Goal: Task Accomplishment & Management: Manage account settings

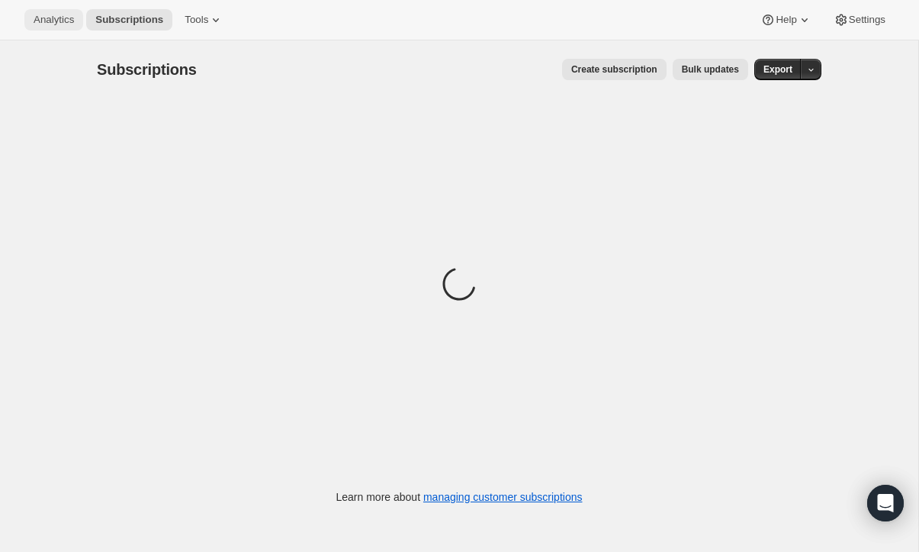
click at [60, 23] on span "Analytics" at bounding box center [54, 20] width 40 height 12
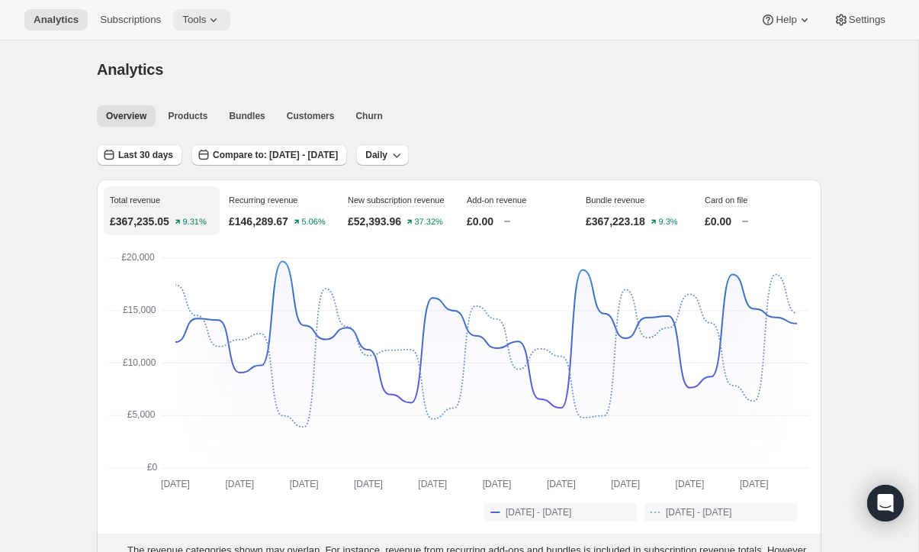
click at [218, 23] on icon at bounding box center [213, 19] width 15 height 15
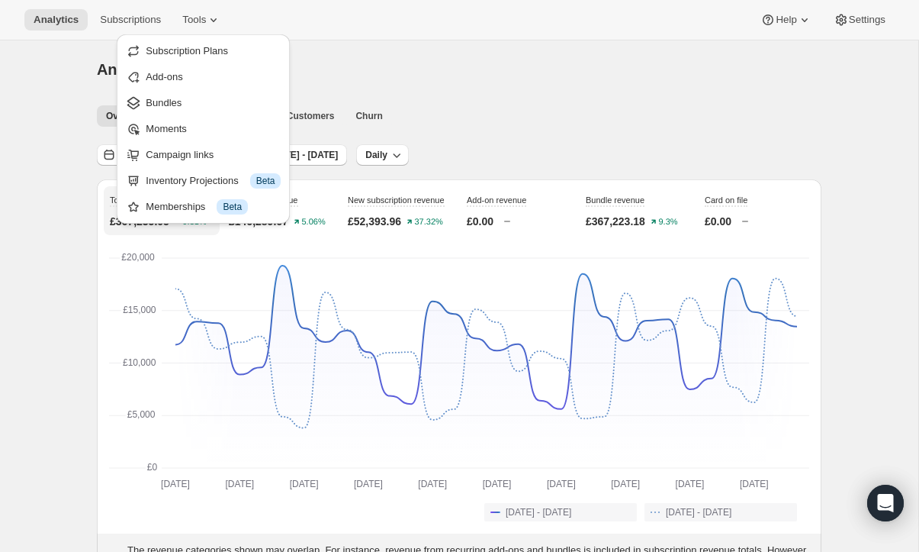
click at [480, 92] on div "Analytics. This page is ready Analytics" at bounding box center [459, 69] width 725 height 58
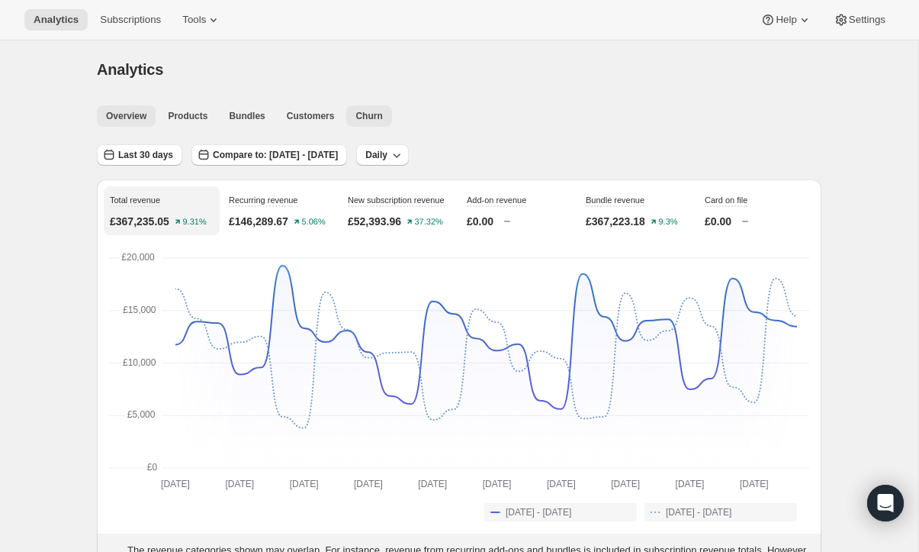
click at [378, 114] on span "Churn" at bounding box center [369, 116] width 27 height 12
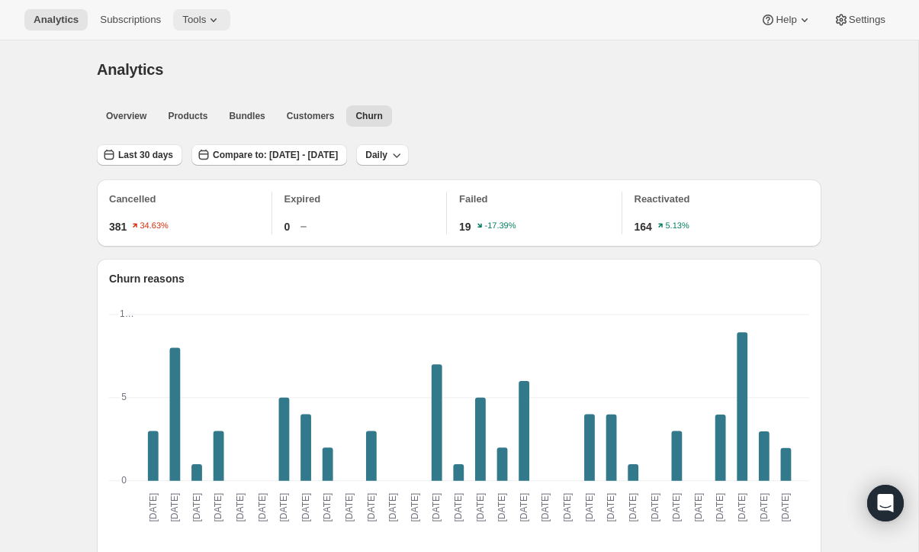
click at [203, 21] on span "Tools" at bounding box center [194, 20] width 24 height 12
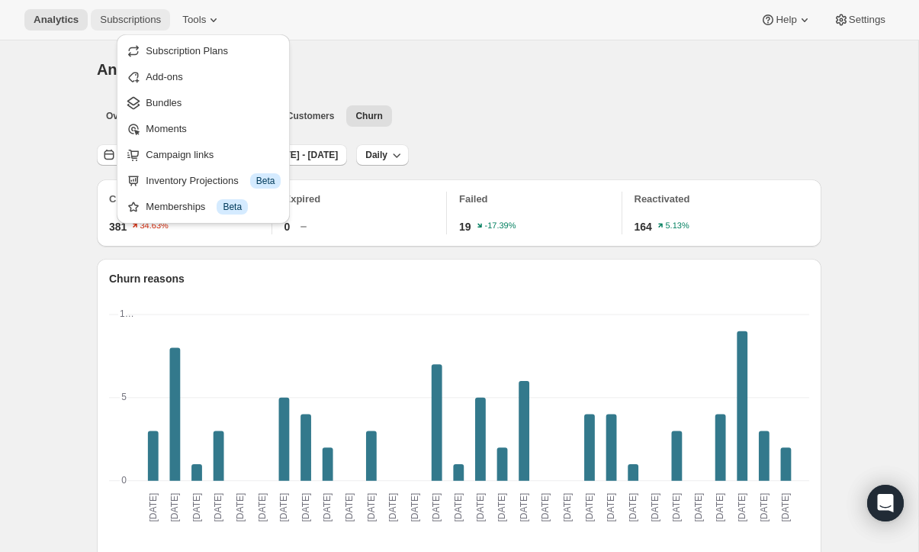
click at [130, 20] on span "Subscriptions" at bounding box center [130, 20] width 61 height 12
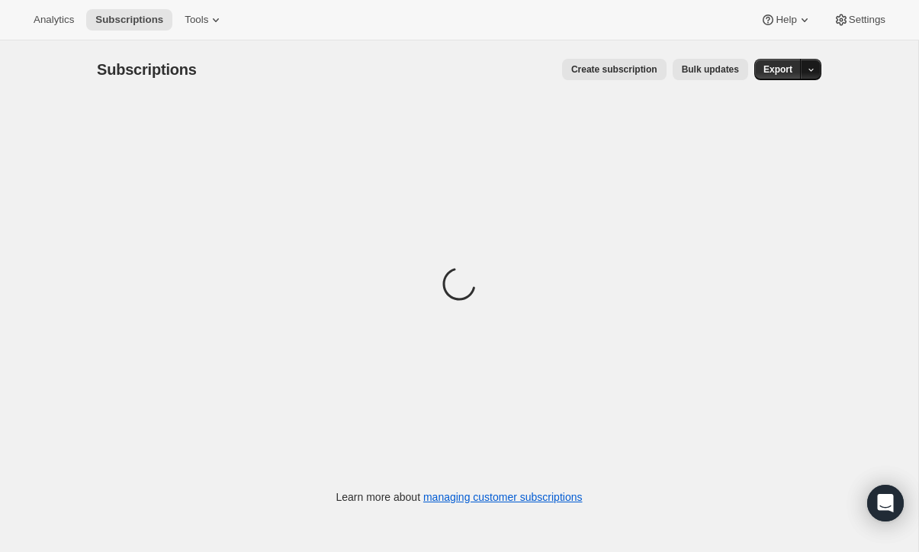
click at [817, 66] on button "button" at bounding box center [810, 69] width 21 height 21
